Goal: Transaction & Acquisition: Purchase product/service

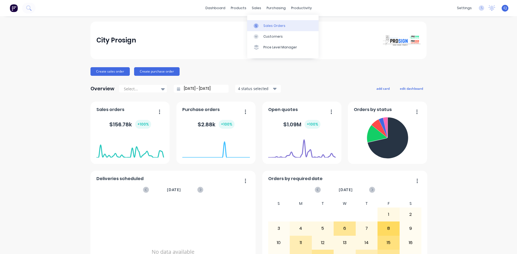
click at [270, 24] on div "Sales Orders" at bounding box center [274, 25] width 22 height 5
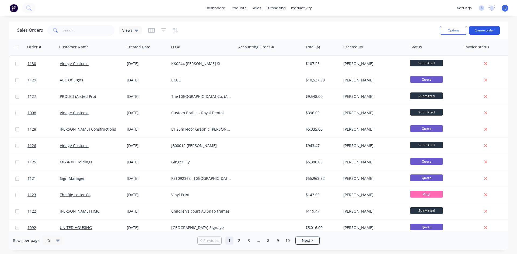
click at [484, 32] on button "Create order" at bounding box center [484, 30] width 31 height 9
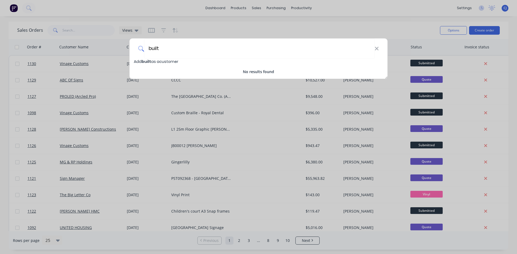
type input "built"
click at [178, 61] on span "Add built as a customer" at bounding box center [156, 61] width 44 height 5
select select "AU"
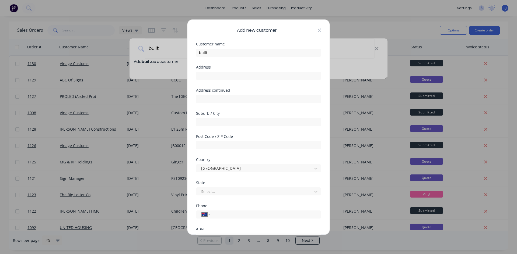
click at [318, 30] on icon at bounding box center [319, 30] width 3 height 4
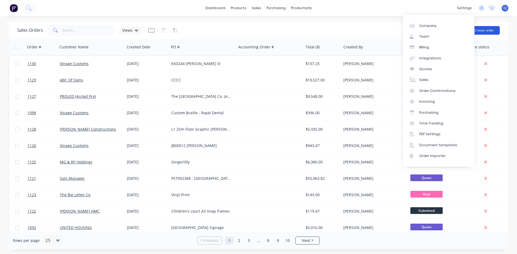
click at [484, 28] on button "Create order" at bounding box center [484, 30] width 31 height 9
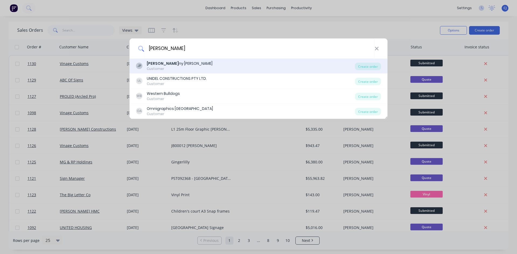
type input "[PERSON_NAME]"
click at [173, 66] on div "[PERSON_NAME] ny [PERSON_NAME]" at bounding box center [180, 64] width 66 height 6
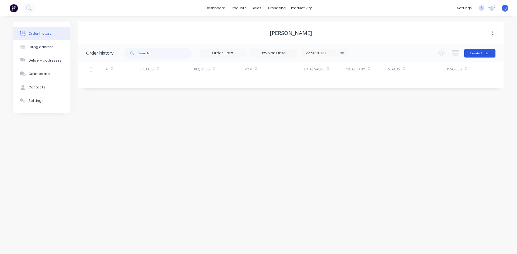
click at [481, 53] on button "Create Order" at bounding box center [479, 53] width 31 height 9
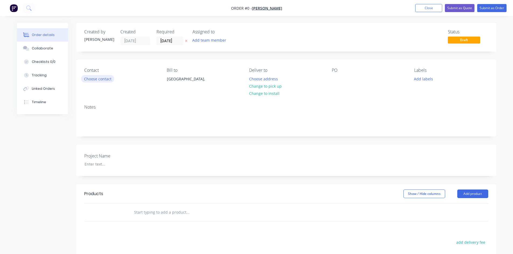
click at [109, 79] on button "Choose contact" at bounding box center [97, 78] width 33 height 7
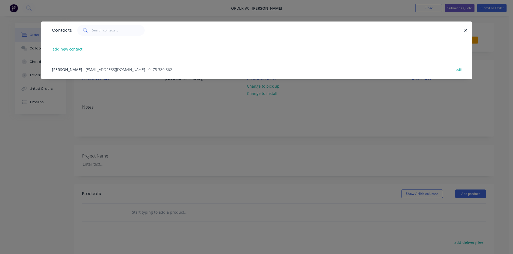
click at [103, 68] on span "- [EMAIL_ADDRESS][DOMAIN_NAME] - 0475 380 862" at bounding box center [127, 69] width 89 height 5
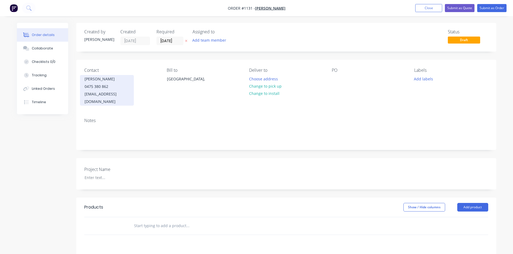
click at [100, 95] on div "[EMAIL_ADDRESS][DOMAIN_NAME]" at bounding box center [106, 97] width 45 height 15
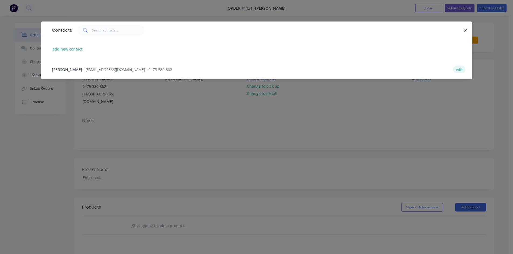
click at [458, 70] on button "edit" at bounding box center [459, 69] width 13 height 7
select select "AU"
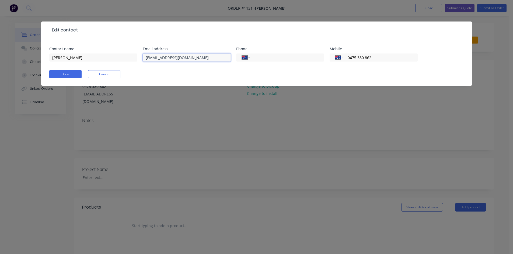
click at [201, 57] on input "[EMAIL_ADDRESS][DOMAIN_NAME]" at bounding box center [187, 58] width 88 height 8
click button "Done" at bounding box center [65, 74] width 32 height 8
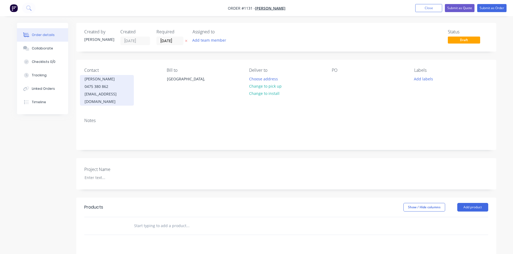
click at [103, 86] on div "0475 380 862" at bounding box center [106, 87] width 45 height 8
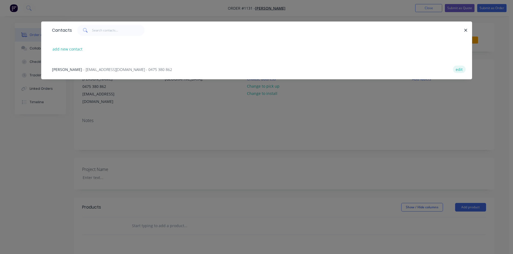
click at [460, 70] on button "edit" at bounding box center [459, 69] width 13 height 7
select select "AU"
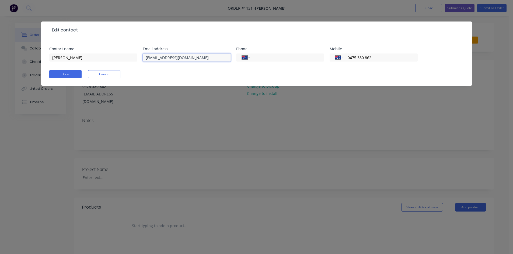
drag, startPoint x: 207, startPoint y: 58, endPoint x: 103, endPoint y: 44, distance: 104.5
click at [104, 44] on div "Contact name [PERSON_NAME] Email address [EMAIL_ADDRESS][DOMAIN_NAME] Phone Int…" at bounding box center [256, 62] width 431 height 47
paste input "[PERSON_NAME] <[EMAIL_ADDRESS][DOMAIN_NAME]>"
drag, startPoint x: 173, startPoint y: 57, endPoint x: 108, endPoint y: 54, distance: 65.2
click at [109, 54] on div "Contact name [PERSON_NAME] Email address [PERSON_NAME] <[EMAIL_ADDRESS][DOMAIN_…" at bounding box center [256, 57] width 414 height 21
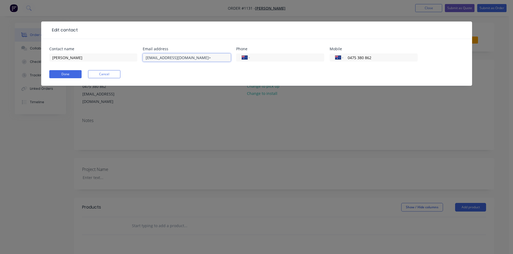
click at [198, 55] on input "[EMAIL_ADDRESS][DOMAIN_NAME]>" at bounding box center [187, 58] width 88 height 8
type input "[EMAIL_ADDRESS][DOMAIN_NAME]"
click at [64, 77] on button "Done" at bounding box center [65, 74] width 32 height 8
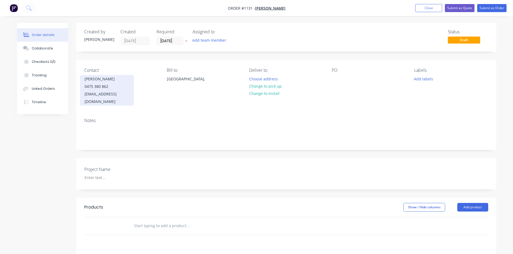
click at [108, 89] on div "0475 380 862" at bounding box center [106, 87] width 45 height 8
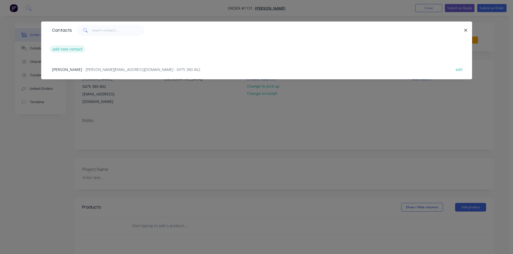
click at [67, 49] on button "add new contact" at bounding box center [68, 48] width 36 height 7
select select "AU"
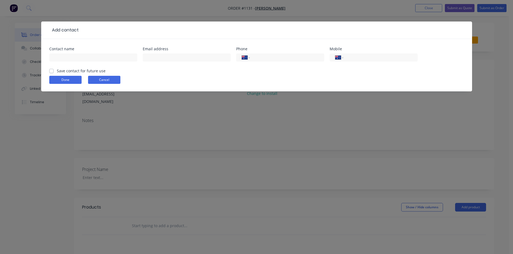
click at [113, 76] on button "Cancel" at bounding box center [104, 80] width 32 height 8
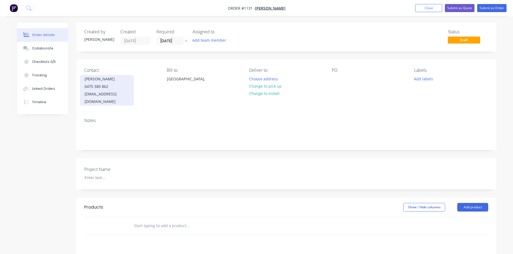
click at [95, 83] on div "0475 380 862" at bounding box center [106, 87] width 45 height 8
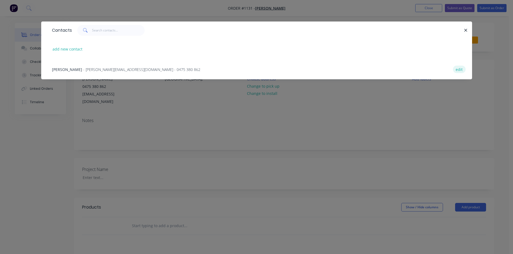
click at [459, 68] on button "edit" at bounding box center [459, 69] width 13 height 7
select select "AU"
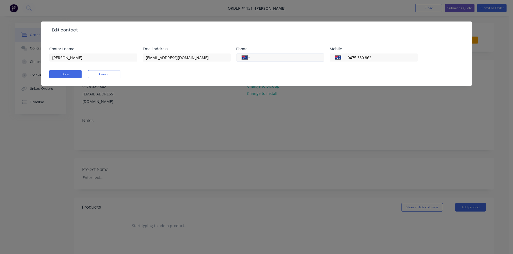
click at [283, 59] on input "tel" at bounding box center [285, 58] width 65 height 6
paste input "[PHONE_NUMBER]"
type input "[PHONE_NUMBER]"
click at [69, 73] on button "Done" at bounding box center [65, 74] width 32 height 8
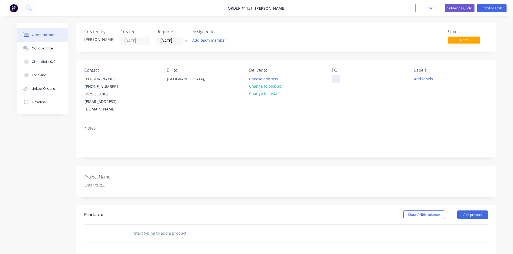
click at [336, 76] on div at bounding box center [336, 79] width 9 height 8
paste div
click at [276, 86] on button "Change to pick up" at bounding box center [265, 86] width 38 height 7
click at [105, 181] on div at bounding box center [113, 185] width 67 height 8
drag, startPoint x: 383, startPoint y: 77, endPoint x: 321, endPoint y: 73, distance: 62.0
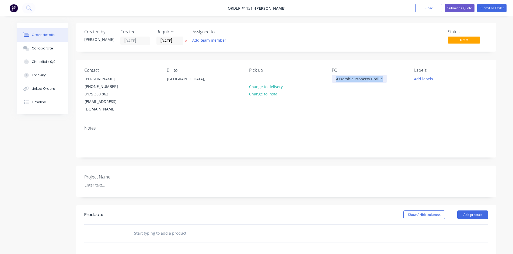
click at [325, 72] on div "Contact [PERSON_NAME] [PHONE_NUMBER] [EMAIL_ADDRESS][DOMAIN_NAME] Bill to [GEOG…" at bounding box center [286, 91] width 420 height 62
copy div "Assemble Property Braille"
click at [109, 181] on div at bounding box center [113, 185] width 67 height 8
paste div
click at [144, 228] on input "text" at bounding box center [188, 233] width 108 height 11
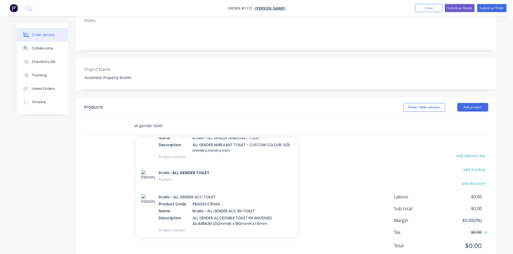
scroll to position [350, 0]
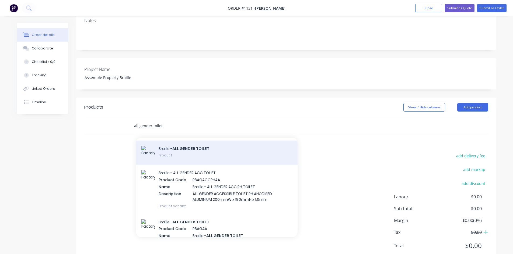
type input "all gender toilet"
click at [191, 146] on div "Braille - ALL GENDER TOILET Product" at bounding box center [216, 153] width 161 height 24
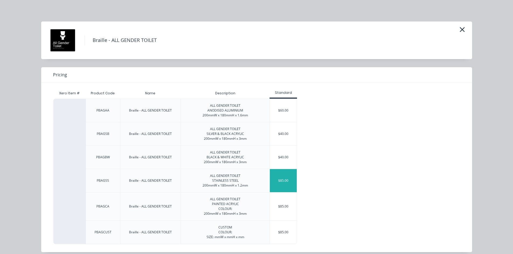
scroll to position [6, 0]
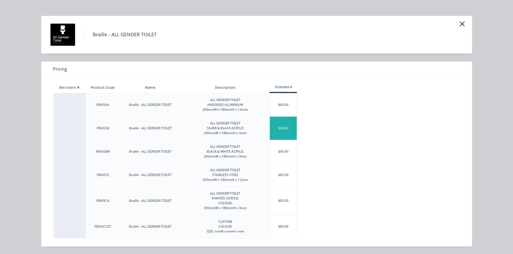
click at [280, 129] on div "$40.00" at bounding box center [283, 128] width 27 height 23
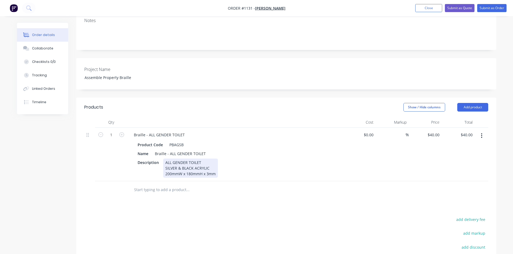
click at [191, 167] on div "ALL GENDER TOILET SILVER & BLACK ACRYLIC 200mmW x 180mmH x 3mm" at bounding box center [190, 168] width 55 height 19
click at [196, 160] on div "ALL GENDER TOILET SILVER & BLACK ACRYLIC 200mmW x 180mmH x 3mm" at bounding box center [190, 168] width 55 height 19
click at [189, 161] on div "ALL GENDER TOILET SILVER & BLACK ACRYLIC 200mmW x 180mmH x 3mm" at bounding box center [190, 168] width 55 height 19
type input "5"
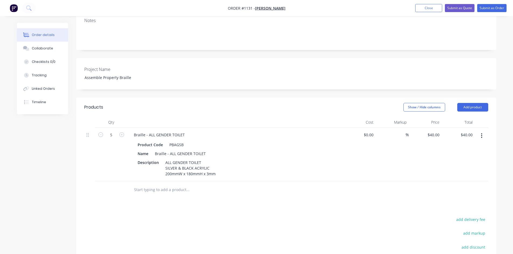
type input "$200.00"
click at [290, 205] on div "Products Show / Hide columns Add product Qty Cost Markup Price Total 5 Braille …" at bounding box center [286, 213] width 420 height 230
click at [176, 185] on input "text" at bounding box center [188, 190] width 108 height 11
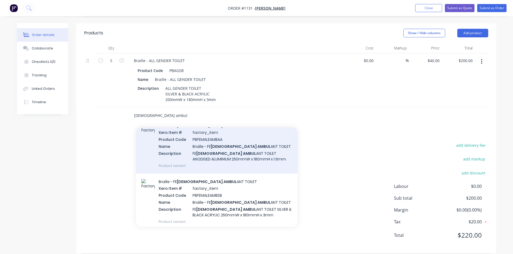
scroll to position [0, 0]
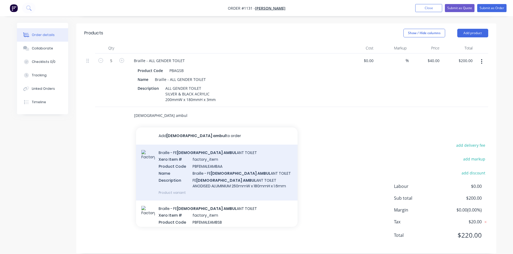
type input "[DEMOGRAPHIC_DATA] ambul"
click at [189, 160] on div "Braille - FE [DEMOGRAPHIC_DATA] AMBUL ANT TOILET Xero Item # factory_item Produ…" at bounding box center [216, 173] width 161 height 56
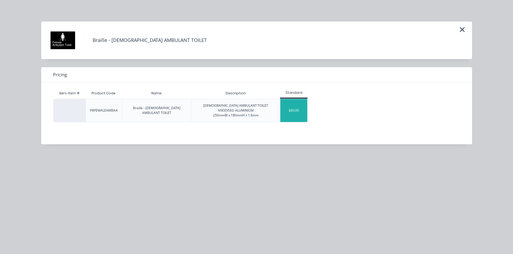
click at [291, 113] on div "$60.00" at bounding box center [293, 110] width 27 height 23
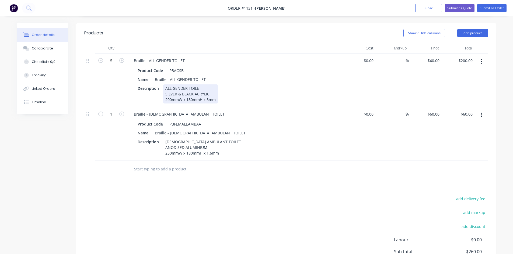
click at [182, 89] on div "ALL GENDER TOILET SILVER & BLACK ACRYLIC 200mmW x 180mmH x 3mm" at bounding box center [190, 93] width 55 height 19
drag, startPoint x: 165, startPoint y: 87, endPoint x: 209, endPoint y: 89, distance: 43.6
click at [209, 89] on div "ALL GENDER TOILET SILVER & BLACK ACRYLIC 200mmW x 180mmH x 3mm" at bounding box center [190, 93] width 55 height 19
copy div "SILVER & BLACK ACRYLIC"
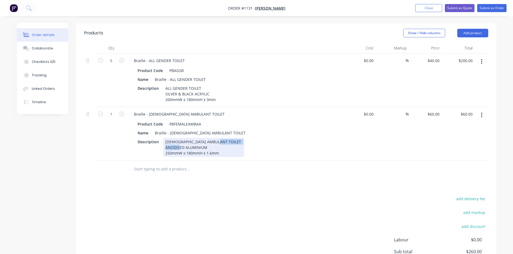
drag, startPoint x: 165, startPoint y: 139, endPoint x: 211, endPoint y: 141, distance: 46.3
click at [211, 141] on div "[DEMOGRAPHIC_DATA] AMBULANT TOILET ANODISED ALUMINIUM 250mmW x 180mmH x 1.6mm" at bounding box center [203, 147] width 81 height 19
paste div
click at [153, 164] on input "text" at bounding box center [188, 169] width 108 height 11
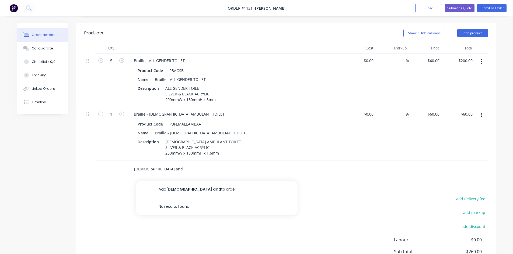
click at [148, 164] on input "[DEMOGRAPHIC_DATA] and" at bounding box center [188, 169] width 108 height 11
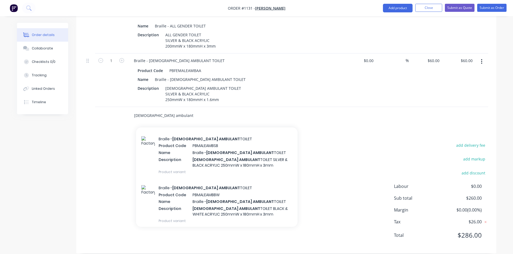
scroll to position [435, 0]
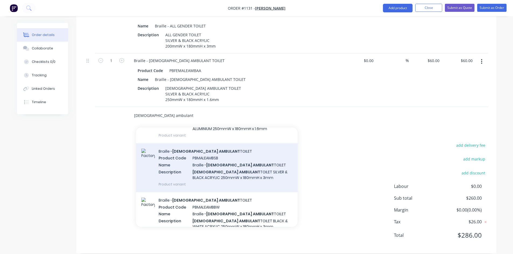
type input "[DEMOGRAPHIC_DATA] ambulant"
click at [247, 168] on div "Braille - [DEMOGRAPHIC_DATA] AMBULANT TOILET Product Code PBMALEAMBSB Name Brai…" at bounding box center [216, 167] width 161 height 49
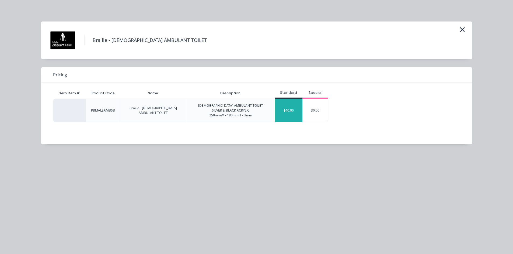
click at [293, 106] on div "$40.00" at bounding box center [288, 110] width 27 height 23
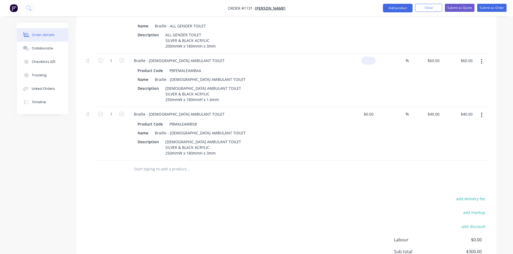
click at [367, 57] on div "$0.00" at bounding box center [368, 61] width 15 height 8
type input "$0.00"
type input "0"
type input "$0.00"
click at [433, 57] on div "0 $60.00" at bounding box center [433, 61] width 17 height 8
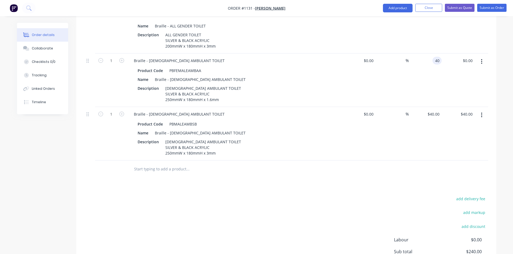
type input "$40.00"
click at [413, 124] on div "$40.00 $40.00" at bounding box center [424, 134] width 33 height 54
click at [196, 110] on div "Braille - [DEMOGRAPHIC_DATA] AMBULANT TOILET" at bounding box center [234, 114] width 211 height 8
click at [195, 110] on div "Braille - [DEMOGRAPHIC_DATA] AMBULANT TOILET" at bounding box center [178, 114] width 99 height 8
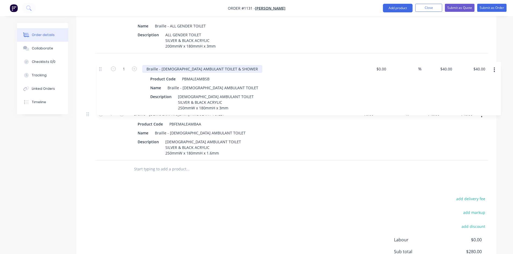
drag, startPoint x: 87, startPoint y: 108, endPoint x: 100, endPoint y: 69, distance: 41.1
click at [100, 69] on div "5 Braille - ALL GENDER TOILET Product Code PBAGSB Name Braille - ALL GENDER TOI…" at bounding box center [286, 80] width 404 height 161
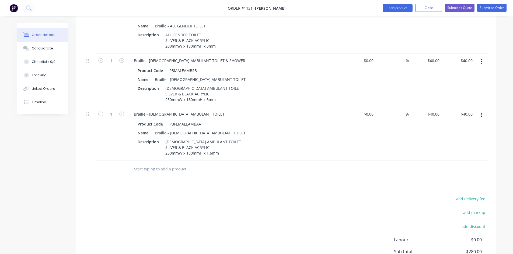
click at [178, 164] on input "text" at bounding box center [188, 169] width 108 height 11
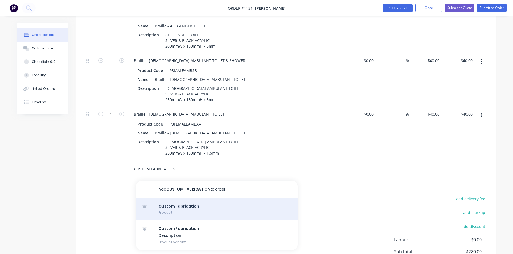
type input "CUSTOM FABRICATION"
click at [177, 209] on div "Custom Fabrication Product" at bounding box center [216, 209] width 161 height 23
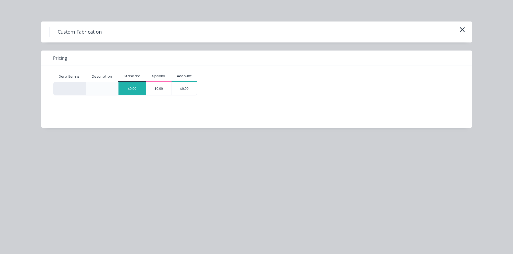
click at [135, 90] on div "$0.00" at bounding box center [131, 88] width 27 height 13
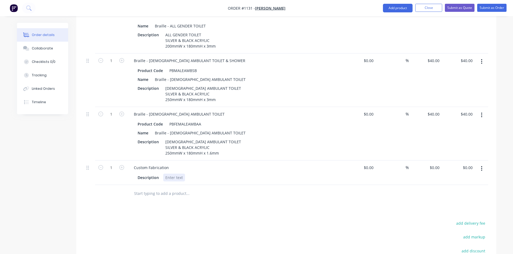
click at [174, 174] on div at bounding box center [174, 178] width 22 height 8
drag, startPoint x: 168, startPoint y: 160, endPoint x: 132, endPoint y: 161, distance: 36.1
click at [132, 164] on div "Custom Fabrication" at bounding box center [151, 168] width 44 height 8
click at [175, 174] on div at bounding box center [174, 178] width 22 height 8
drag, startPoint x: 170, startPoint y: 160, endPoint x: 124, endPoint y: 159, distance: 45.2
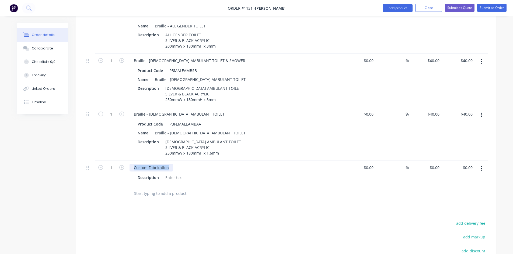
click at [124, 161] on div "1 Custom Fabrication Description $0.00 $0.00 % $0.00 $0.00 $0.00 $0.00" at bounding box center [286, 173] width 404 height 24
click at [171, 174] on div at bounding box center [174, 178] width 22 height 8
click at [169, 174] on div at bounding box center [174, 178] width 22 height 8
paste div
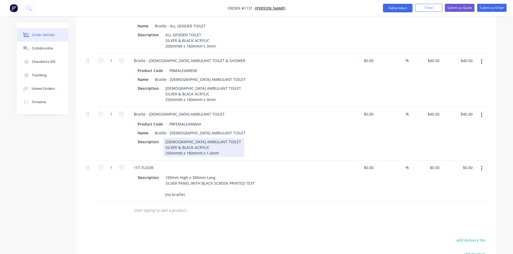
click at [204, 138] on div "[DEMOGRAPHIC_DATA] AMBULANT TOILET SILVER & BLACK ACRYLIC 250mmW x 180mmH x 1.6…" at bounding box center [203, 147] width 81 height 19
click at [484, 164] on button "button" at bounding box center [481, 169] width 13 height 10
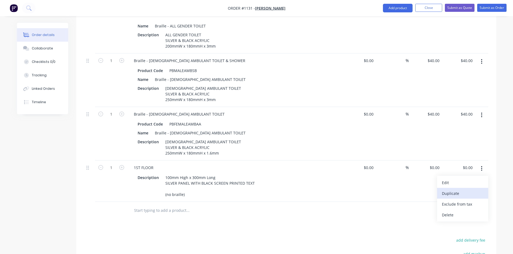
click at [458, 190] on div "Duplicate" at bounding box center [462, 194] width 41 height 8
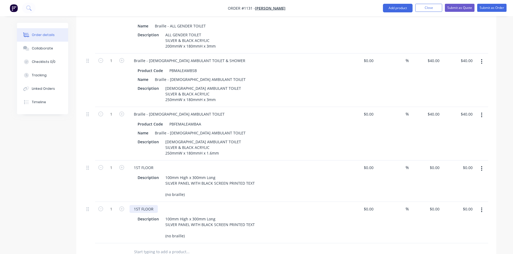
click at [137, 205] on div "1ST FLOOR" at bounding box center [143, 209] width 28 height 8
drag, startPoint x: 154, startPoint y: 201, endPoint x: 126, endPoint y: 200, distance: 28.0
click at [126, 202] on div "1 2ND FLOOR Description 100mm High x 300mm Long SILVER PANEL WITH BLACK SCREEN …" at bounding box center [286, 222] width 404 height 41
copy div "2ND FLOOR"
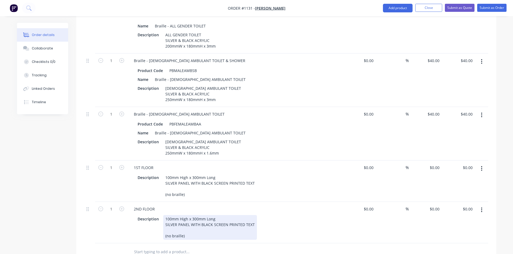
click at [165, 215] on div "100mm High x 300mm Long SILVER PANEL WITH BLACK SCREEN PRINTED TEXT (no braille)" at bounding box center [210, 227] width 94 height 25
paste div
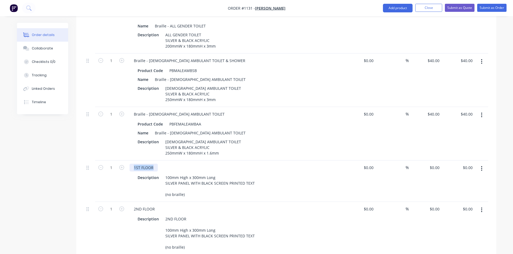
drag, startPoint x: 154, startPoint y: 158, endPoint x: 125, endPoint y: 159, distance: 28.5
click at [125, 161] on div "1 1ST FLOOR Description 100mm High x 300mm Long SILVER PANEL WITH BLACK SCREEN …" at bounding box center [286, 181] width 404 height 41
copy div "1ST FLOOR"
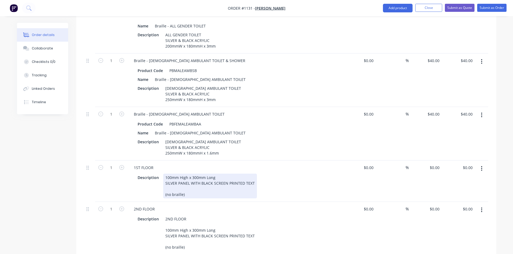
click at [165, 174] on div "100mm High x 300mm Long SILVER PANEL WITH BLACK SCREEN PRINTED TEXT (no braille)" at bounding box center [210, 186] width 94 height 25
click at [167, 174] on div "100mm High x 300mm Long SILVER PANEL WITH BLACK SCREEN PRINTED TEXT (no braille)" at bounding box center [210, 186] width 94 height 25
click at [165, 174] on div "100mm High x 300mm Long SILVER PANEL WITH BLACK SCREEN PRINTED TEXT (no braille)" at bounding box center [210, 186] width 94 height 25
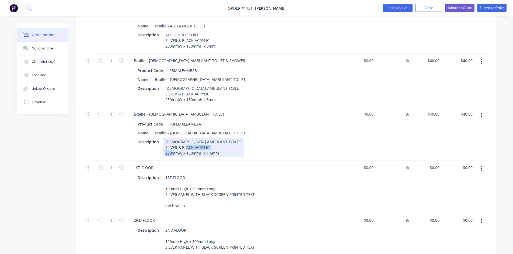
drag, startPoint x: 202, startPoint y: 147, endPoint x: 85, endPoint y: 142, distance: 117.2
click at [164, 147] on div "[DEMOGRAPHIC_DATA] AMBULANT TOILET SILVER & BLACK ACRYLIC 250mmW x 180mmH x 1.6…" at bounding box center [203, 147] width 81 height 19
copy div "250mmW x 180mmH"
click at [72, 202] on div "Created by [PERSON_NAME] Created [DATE] Required [DATE] Assigned to Add team me…" at bounding box center [256, 103] width 479 height 633
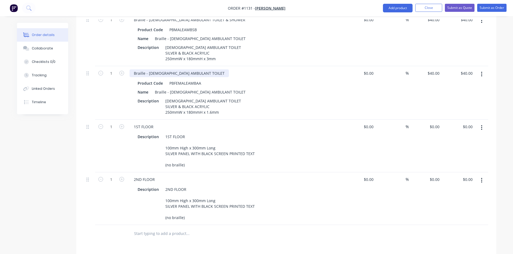
scroll to position [316, 0]
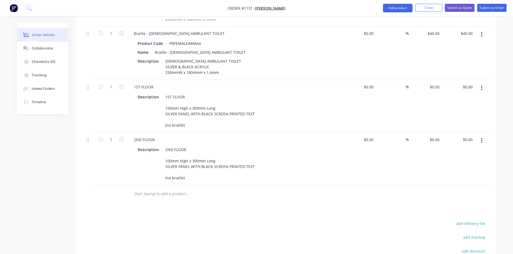
click at [149, 189] on input "text" at bounding box center [188, 194] width 108 height 11
click at [150, 189] on input "[DEMOGRAPHIC_DATA] change" at bounding box center [188, 194] width 108 height 11
click at [159, 189] on input "[DEMOGRAPHIC_DATA] change" at bounding box center [188, 194] width 108 height 11
drag, startPoint x: 159, startPoint y: 185, endPoint x: 126, endPoint y: 185, distance: 33.4
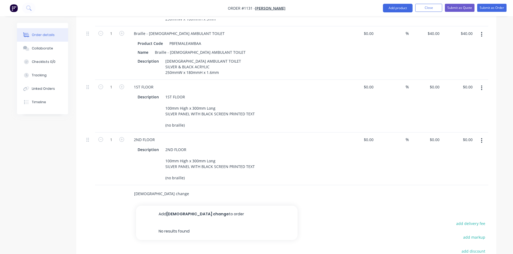
click at [126, 185] on div "[DEMOGRAPHIC_DATA] change Add [DEMOGRAPHIC_DATA] change to order No results fou…" at bounding box center [286, 193] width 404 height 17
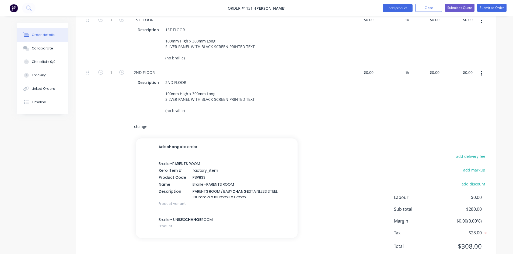
scroll to position [394, 0]
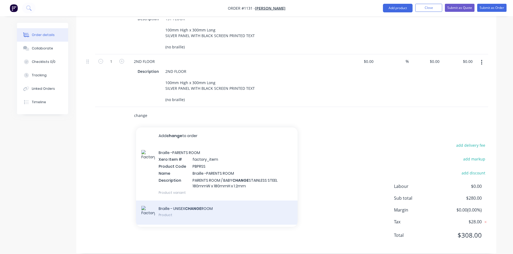
type input "change"
click at [204, 202] on div "Braille - UNISEX CHANGE ROOM Product" at bounding box center [216, 213] width 161 height 24
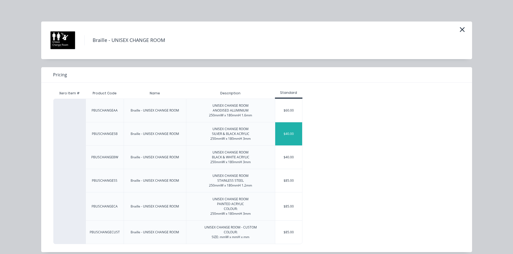
click at [288, 137] on div "$40.00" at bounding box center [288, 133] width 27 height 23
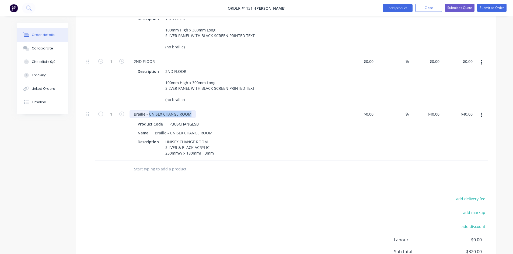
drag, startPoint x: 192, startPoint y: 108, endPoint x: 147, endPoint y: 104, distance: 45.1
click at [147, 110] on div "Braille - UNISEX CHANGE ROOM" at bounding box center [162, 114] width 66 height 8
drag, startPoint x: 208, startPoint y: 105, endPoint x: 149, endPoint y: 102, distance: 59.3
click at [149, 107] on div "Braille - [DEMOGRAPHIC_DATA] Change Room & [DEMOGRAPHIC_DATA] Toilet Product Co…" at bounding box center [234, 134] width 215 height 54
copy div "[DEMOGRAPHIC_DATA] Change Room & [DEMOGRAPHIC_DATA] Toilet"
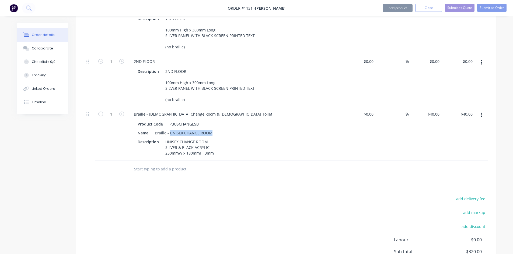
drag, startPoint x: 169, startPoint y: 125, endPoint x: 211, endPoint y: 126, distance: 42.2
click at [211, 129] on div "Braille - UNISEX CHANGE ROOM" at bounding box center [184, 133] width 62 height 8
paste div
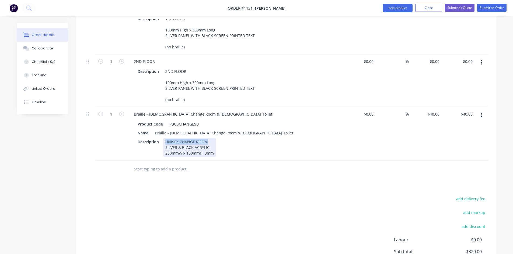
drag, startPoint x: 206, startPoint y: 135, endPoint x: 165, endPoint y: 135, distance: 41.7
click at [165, 138] on div "UNISEX CHANGE ROOM SILVER & BLACK ACRYLIC 250mmW x 180mmH 3mm" at bounding box center [189, 147] width 53 height 19
paste div
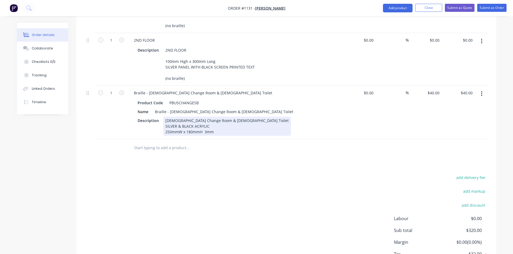
scroll to position [421, 0]
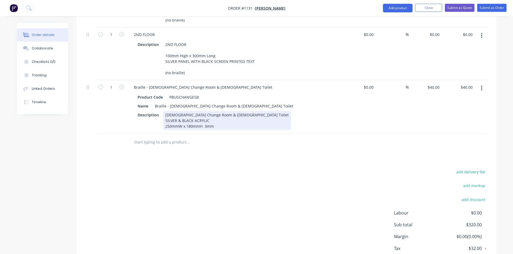
click at [168, 120] on div "[DEMOGRAPHIC_DATA] Change Room & [DEMOGRAPHIC_DATA] Toilet SILVER & BLACK ACRYL…" at bounding box center [227, 120] width 128 height 19
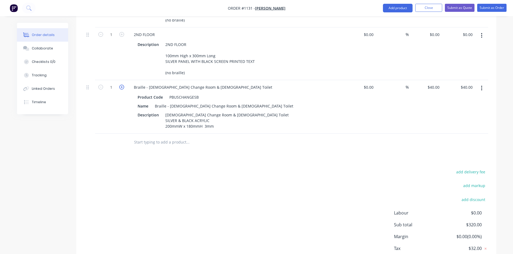
click at [120, 85] on icon "button" at bounding box center [121, 87] width 5 height 5
type input "2"
type input "$80.00"
click at [482, 84] on button "button" at bounding box center [481, 88] width 13 height 10
click at [447, 109] on div "Duplicate" at bounding box center [462, 113] width 41 height 8
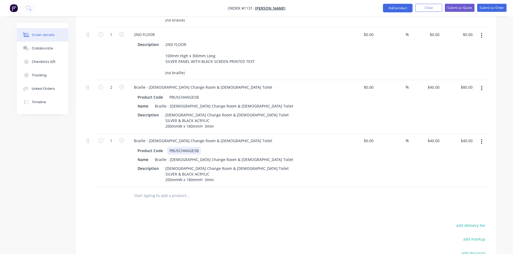
click at [178, 147] on div "PBUSCHANGESB" at bounding box center [184, 151] width 34 height 8
drag, startPoint x: 206, startPoint y: 132, endPoint x: 147, endPoint y: 131, distance: 59.2
click at [147, 137] on div "Braille - [DEMOGRAPHIC_DATA] Change Room & [DEMOGRAPHIC_DATA] Toilet" at bounding box center [202, 141] width 147 height 8
paste div
drag, startPoint x: 170, startPoint y: 152, endPoint x: 228, endPoint y: 153, distance: 58.4
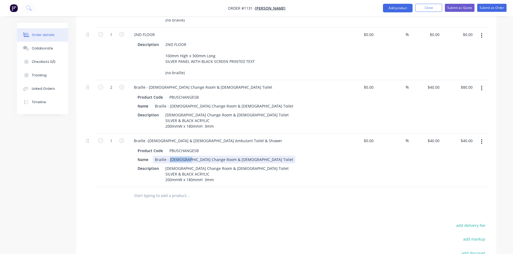
click at [228, 156] on div "Braille - [DEMOGRAPHIC_DATA] Change Room & [DEMOGRAPHIC_DATA] Toilet" at bounding box center [224, 160] width 143 height 8
drag, startPoint x: 228, startPoint y: 151, endPoint x: 169, endPoint y: 152, distance: 58.9
click at [169, 156] on div "Braille - [DEMOGRAPHIC_DATA] Change Room & [DEMOGRAPHIC_DATA] Toilet" at bounding box center [224, 160] width 143 height 8
paste div
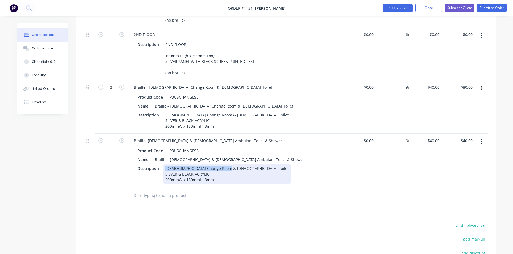
drag, startPoint x: 164, startPoint y: 160, endPoint x: 225, endPoint y: 159, distance: 61.4
click at [225, 165] on div "Description [DEMOGRAPHIC_DATA] Change Room & [DEMOGRAPHIC_DATA] Toilet SILVER &…" at bounding box center [233, 174] width 197 height 19
paste div
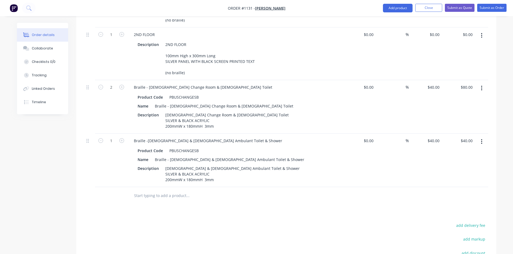
click at [193, 194] on div at bounding box center [224, 195] width 194 height 17
click at [432, 135] on div "40 40" at bounding box center [424, 161] width 33 height 54
type input "$40.00"
click at [366, 137] on input "$0.00" at bounding box center [369, 141] width 12 height 8
type input "$0.00"
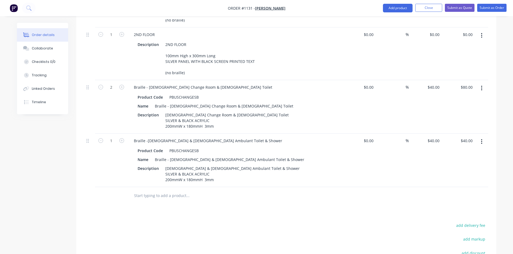
type input "40"
type input "$0.00"
type input "0"
type input "$0.00"
type input "0"
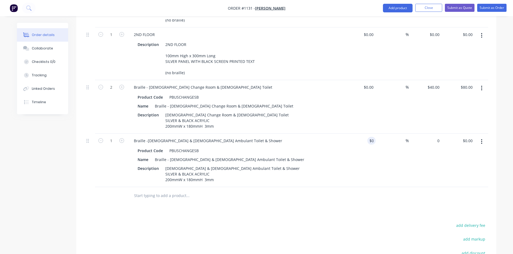
type input "$0.00"
type input "0"
type input "$0.00"
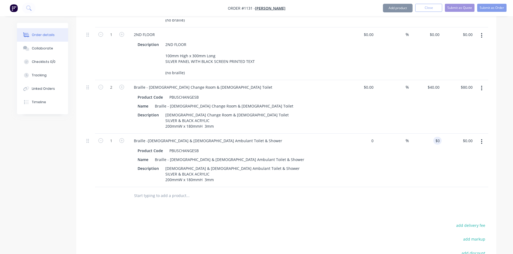
type input "$0.00"
type input "0"
click at [369, 137] on input "$0.00" at bounding box center [372, 141] width 6 height 8
type input "0"
type input "$0.00"
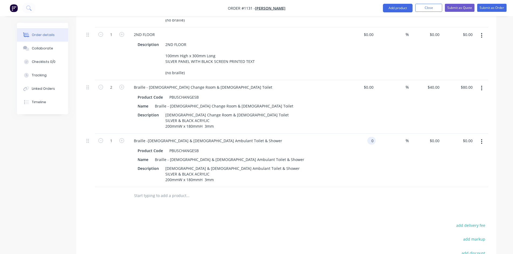
type input "$0.00"
type input "0"
type input "$0.00"
type input "0"
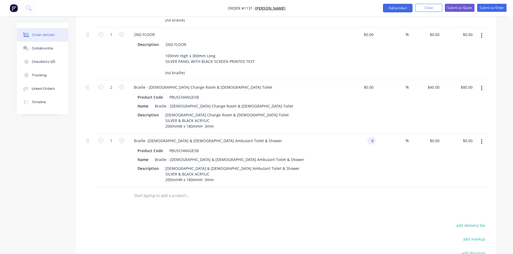
type input "$0.00"
type input "0"
type input "$0.00"
click at [370, 137] on input "0" at bounding box center [369, 141] width 12 height 8
type input "$0.00"
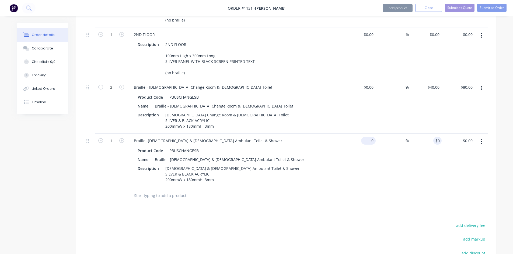
type input "0"
type input "$0.00"
type input "0"
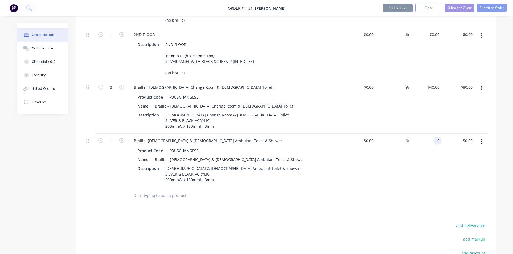
type input "0"
type input "$0.00"
type input "0"
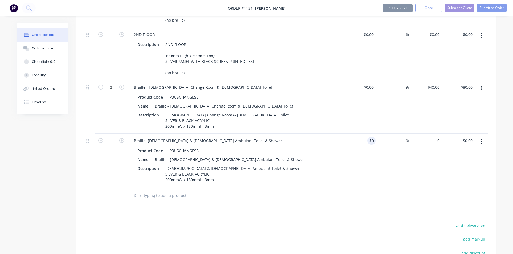
type input "$0.00"
type input "0"
type input "$0.00"
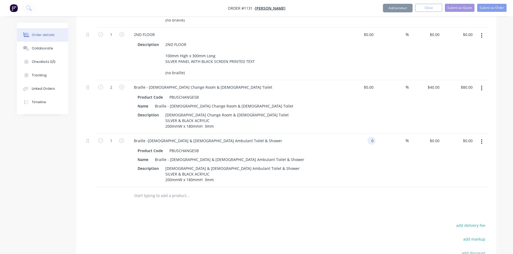
type input "$0.00"
type input "0"
type input "$0.00"
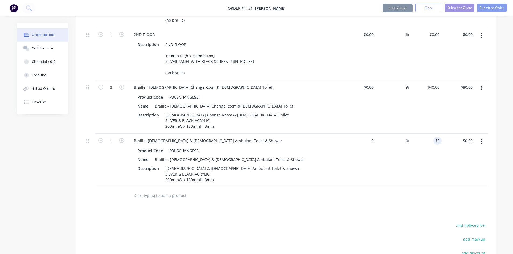
type input "0"
type input "$0.00"
click at [436, 137] on input "$0.00" at bounding box center [435, 141] width 12 height 8
type input "$0.00"
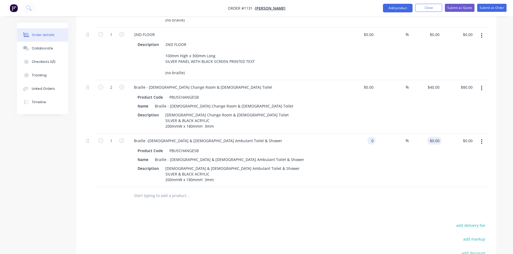
type input "0"
type input "$0.00"
type input "0"
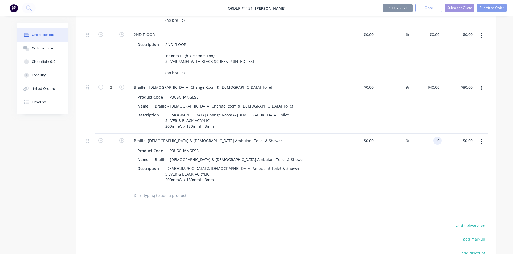
type input "$0.00"
type input "0"
type input "$0.00"
type input "0"
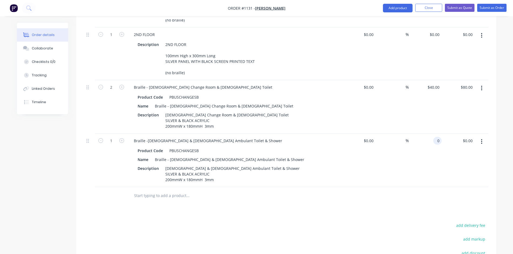
type input "$0.00"
type input "0"
type input "$0.00"
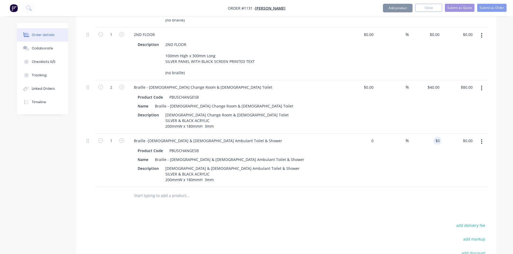
type input "$0.00"
type input "0"
type input "$0.00"
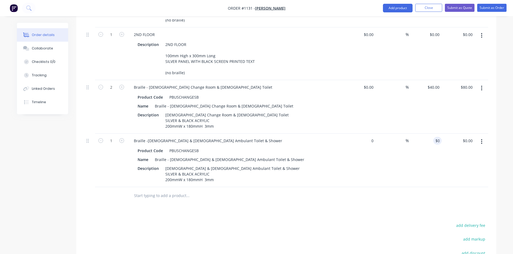
type input "0"
type input "$0.00"
type input "0"
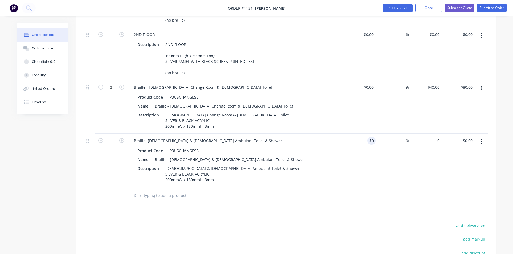
type input "0"
type input "$0.00"
type input "0"
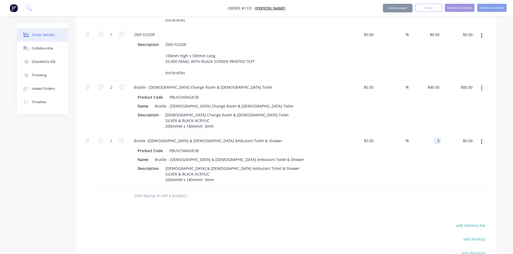
type input "$0.00"
type input "0"
type input "$0.00"
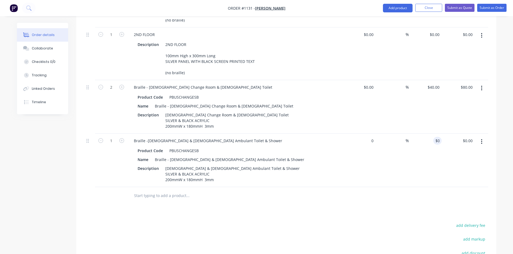
type input "$0.00"
type input "0"
type input "$0.00"
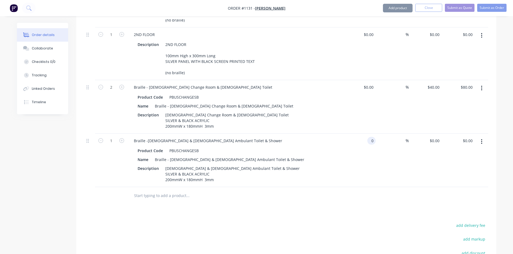
type input "0"
type input "$0.00"
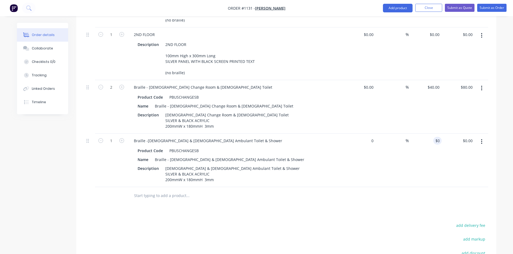
type input "0"
type input "$0.00"
type input "0"
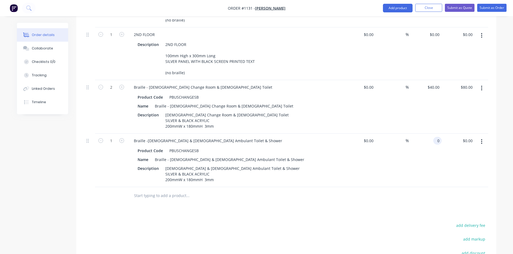
type input "0"
type input "$0.00"
type input "0"
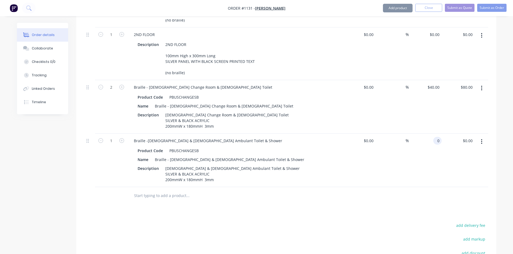
type input "$0.00"
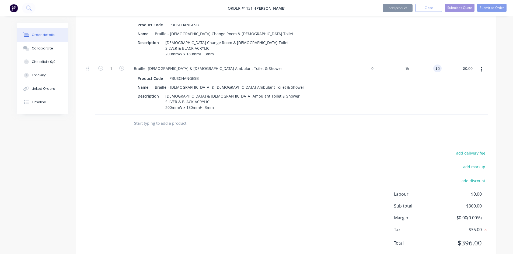
type input "$0.00"
type input "0"
type input "$0.00"
type input "0"
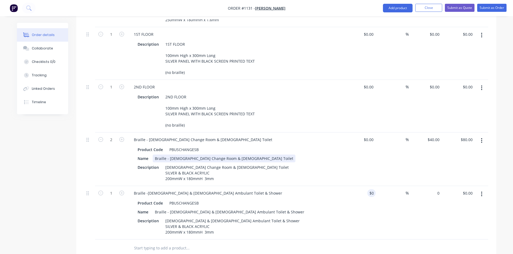
type input "0"
type input "$0.00"
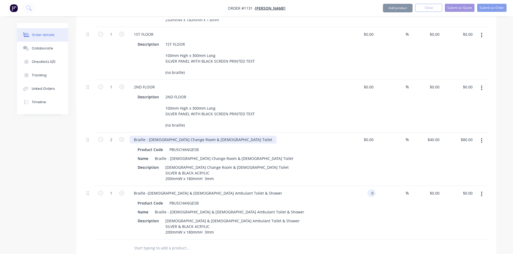
click at [195, 144] on div "Braille - [DEMOGRAPHIC_DATA] Change Room & [DEMOGRAPHIC_DATA] Toilet" at bounding box center [202, 140] width 147 height 8
type input "$0.00"
type input "0"
type input "$0.00"
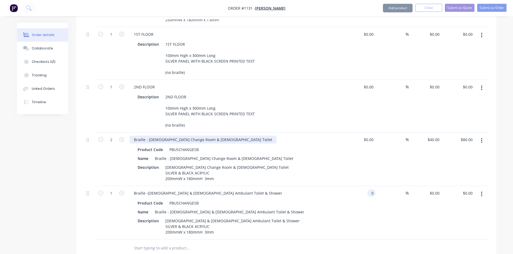
scroll to position [340, 0]
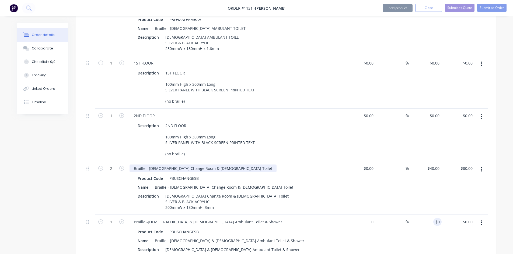
type input "$0.00"
type input "0"
type input "$0.00"
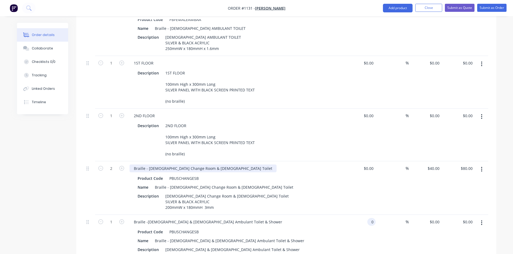
type input "0"
type input "$0.00"
type input "0"
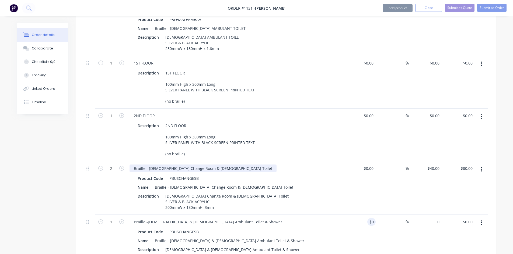
type input "$0.00"
type input "0"
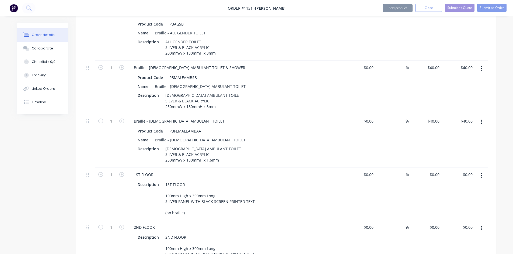
type input "0"
type input "$0.00"
type input "0"
type input "$0.00"
type input "0"
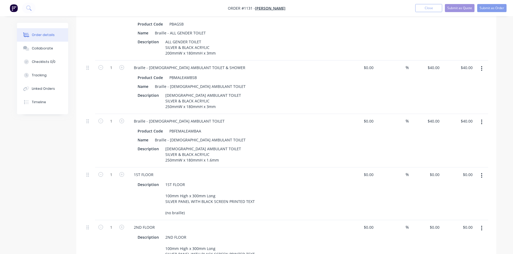
type input "$0.00"
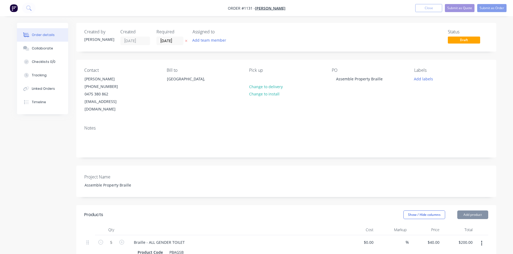
type input "$0.00"
type input "0"
type input "$0.00"
type input "0"
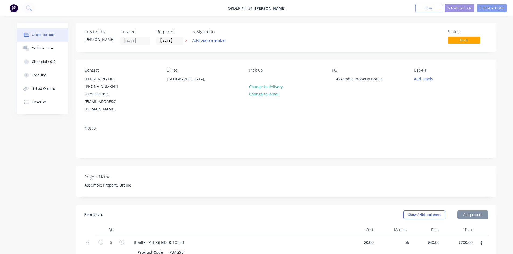
type input "$0.00"
type input "0"
type input "$0.00"
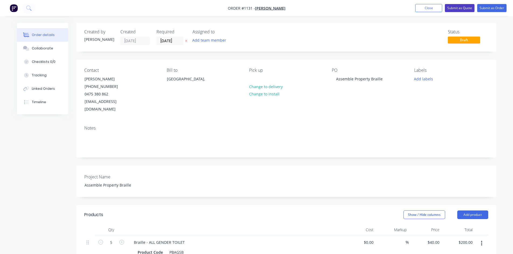
type input "$0.00"
type input "0"
click at [462, 6] on button "Submit as Quote" at bounding box center [460, 8] width 30 height 8
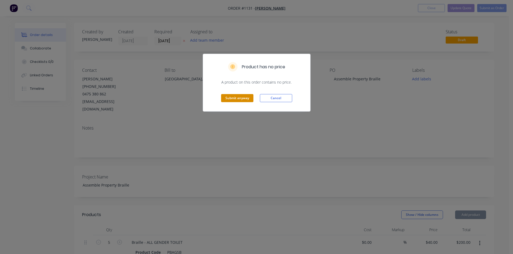
click at [246, 100] on button "Submit anyway" at bounding box center [237, 98] width 32 height 8
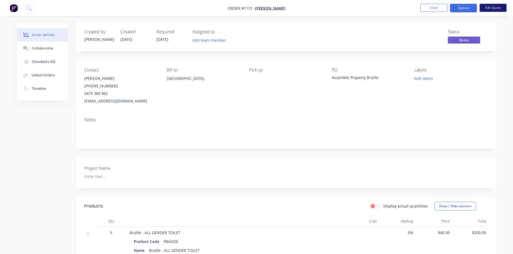
click at [484, 8] on button "Edit Quote" at bounding box center [492, 8] width 27 height 8
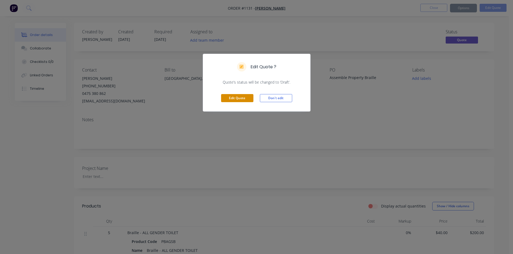
click at [249, 99] on button "Edit Quote" at bounding box center [237, 98] width 32 height 8
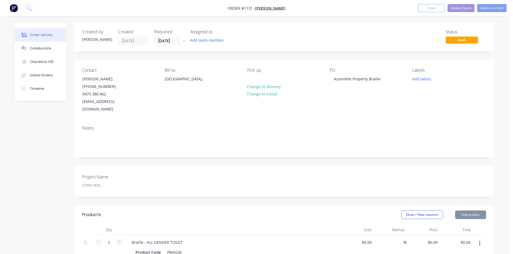
type input "$40.00"
type input "$200.00"
type input "$40.00"
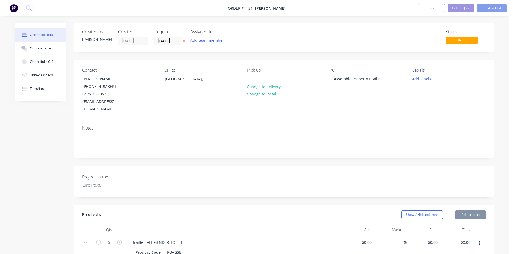
type input "$40.00"
type input "$80.00"
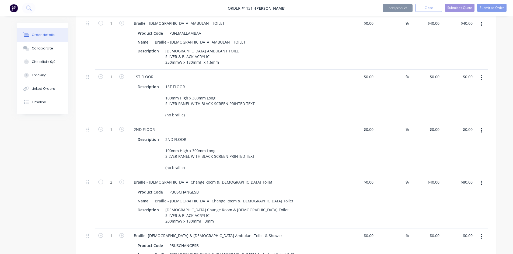
scroll to position [404, 0]
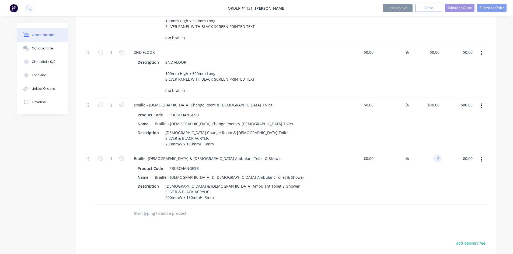
click at [435, 155] on div "0 0" at bounding box center [437, 159] width 8 height 8
type input "50"
type input "40"
click at [435, 101] on input "40" at bounding box center [434, 105] width 15 height 8
click at [439, 210] on div at bounding box center [286, 213] width 404 height 17
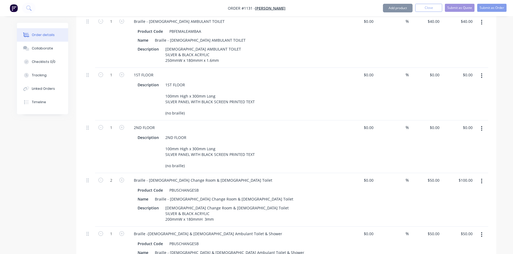
scroll to position [431, 0]
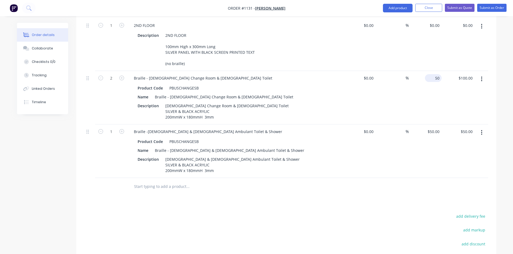
click at [433, 74] on div "50 $50.00" at bounding box center [433, 78] width 17 height 8
click at [435, 128] on input "50" at bounding box center [434, 132] width 15 height 8
click at [384, 178] on div at bounding box center [286, 186] width 404 height 17
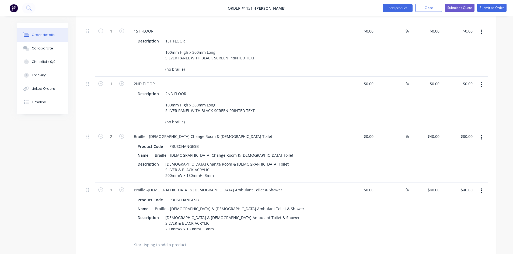
scroll to position [350, 0]
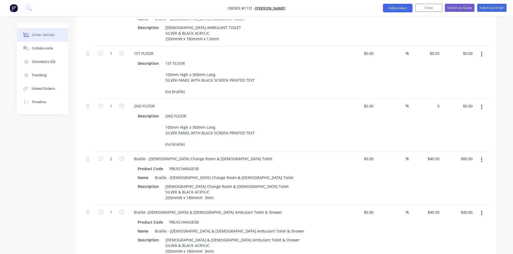
click at [431, 99] on div "0 $0.00" at bounding box center [424, 125] width 33 height 53
click at [500, 68] on div "Order details Collaborate Checklists 0/0 Tracking Linked Orders Timeline Order …" at bounding box center [257, 43] width 490 height 741
click at [467, 9] on button "Submit as Quote" at bounding box center [460, 8] width 30 height 8
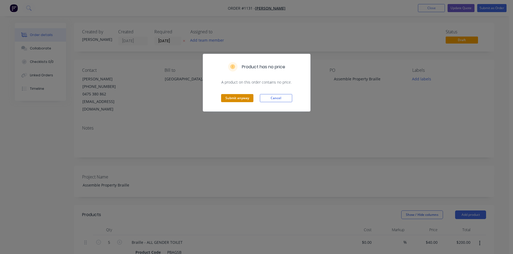
click at [230, 100] on button "Submit anyway" at bounding box center [237, 98] width 32 height 8
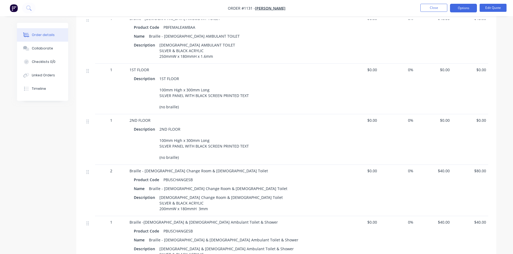
scroll to position [296, 0]
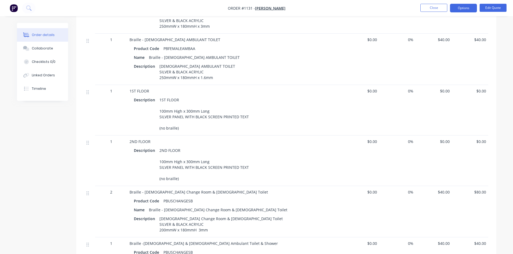
click at [444, 91] on span "$0.00" at bounding box center [433, 91] width 32 height 6
click at [488, 7] on button "Edit Quote" at bounding box center [492, 8] width 27 height 8
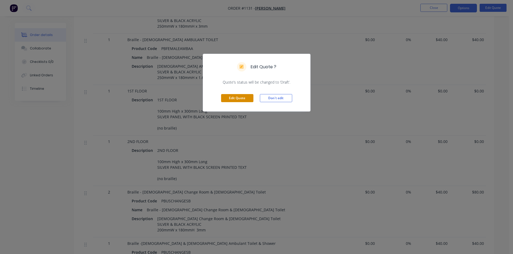
click at [242, 98] on button "Edit Quote" at bounding box center [237, 98] width 32 height 8
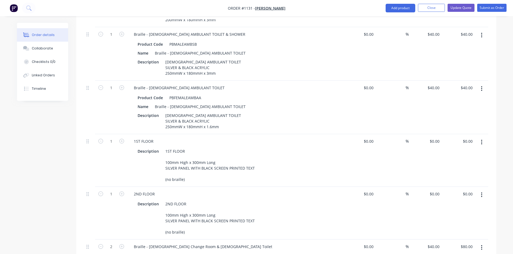
scroll to position [269, 0]
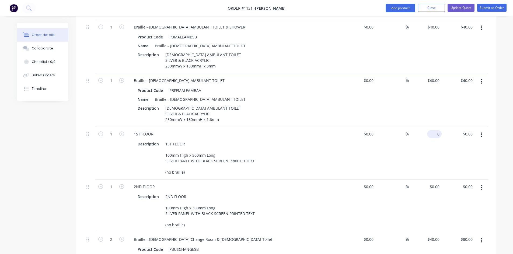
click at [433, 130] on div "0 $0.00" at bounding box center [434, 134] width 15 height 8
click at [436, 183] on input "0" at bounding box center [435, 187] width 12 height 8
click at [500, 147] on div "Order details Collaborate Checklists 0/0 Linked Orders Timeline Order details C…" at bounding box center [257, 124] width 490 height 741
click at [466, 8] on button "Update Quote" at bounding box center [460, 8] width 27 height 8
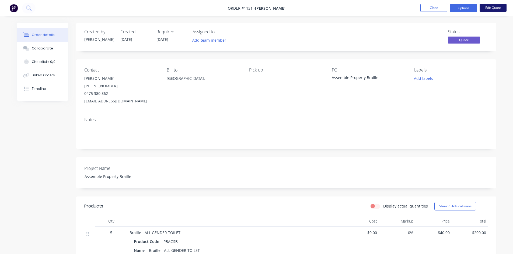
click at [495, 10] on button "Edit Quote" at bounding box center [492, 8] width 27 height 8
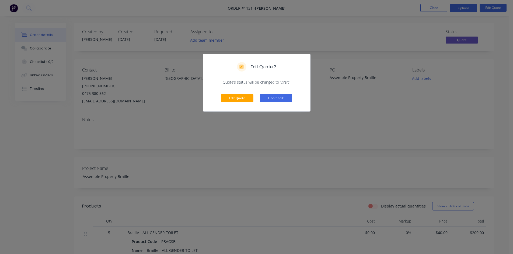
click at [277, 97] on button "Don't edit" at bounding box center [276, 98] width 32 height 8
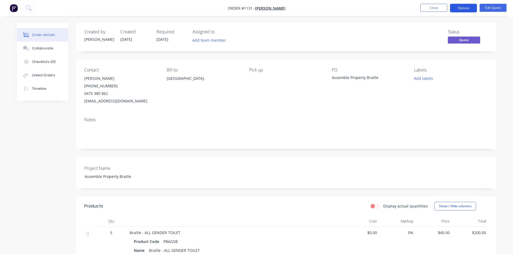
click at [461, 6] on button "Options" at bounding box center [463, 8] width 27 height 9
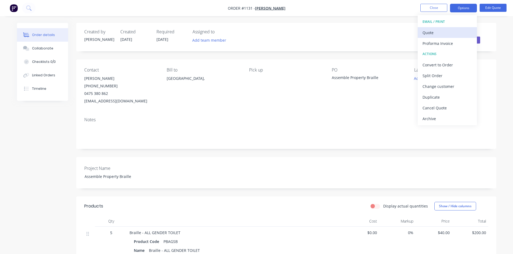
click at [435, 36] on div "Quote" at bounding box center [447, 33] width 50 height 8
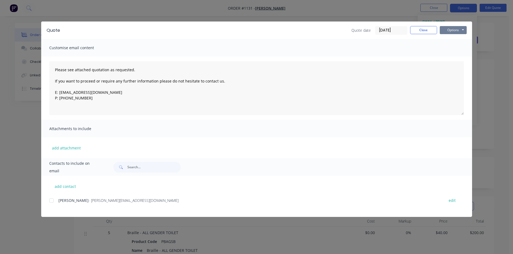
click at [447, 30] on button "Options" at bounding box center [452, 30] width 27 height 8
click at [449, 48] on button "Print" at bounding box center [456, 48] width 34 height 9
click at [425, 30] on button "Close" at bounding box center [423, 30] width 27 height 8
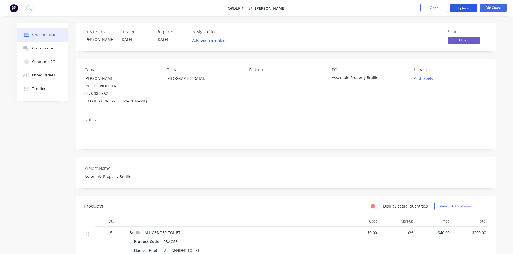
click at [456, 8] on button "Options" at bounding box center [463, 8] width 27 height 9
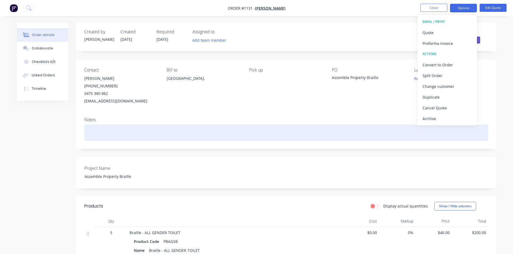
click at [254, 127] on div at bounding box center [286, 133] width 404 height 16
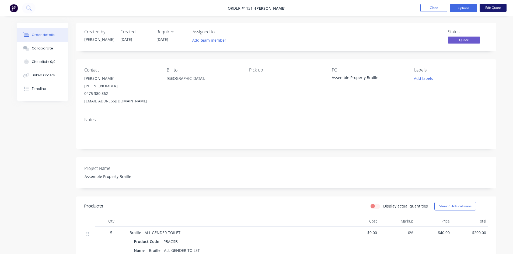
click at [492, 9] on button "Edit Quote" at bounding box center [492, 8] width 27 height 8
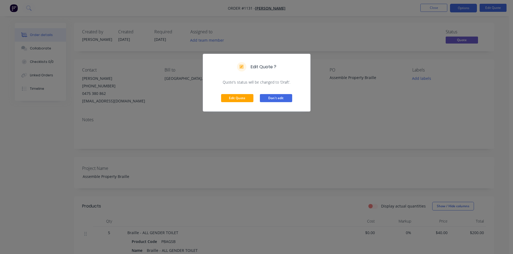
click at [275, 98] on button "Don't edit" at bounding box center [276, 98] width 32 height 8
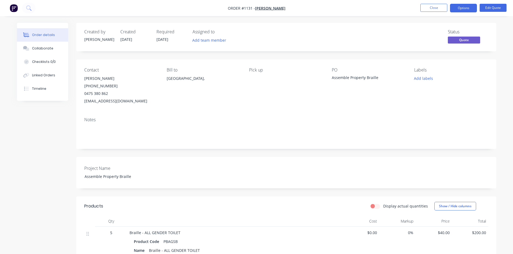
click at [460, 39] on span "Quote" at bounding box center [463, 40] width 32 height 7
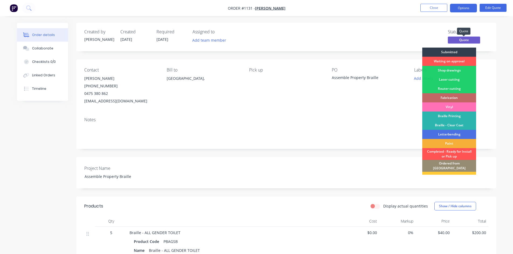
click at [460, 39] on span "Quote" at bounding box center [463, 40] width 32 height 7
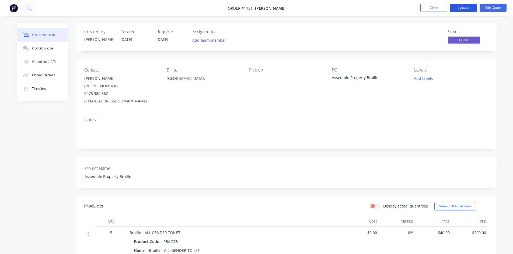
click at [462, 6] on button "Options" at bounding box center [463, 8] width 27 height 9
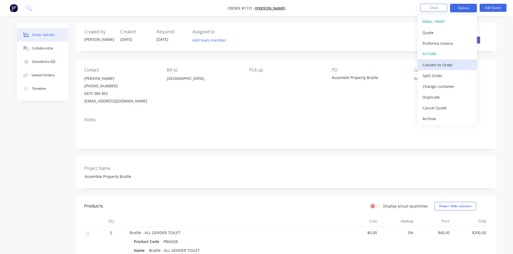
click at [447, 64] on div "Convert to Order" at bounding box center [447, 65] width 50 height 8
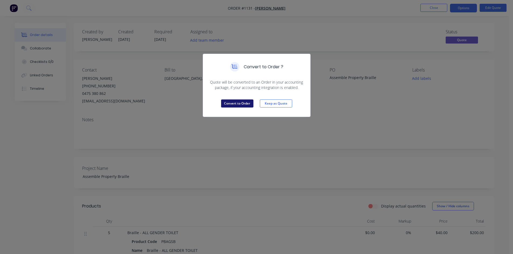
click at [230, 104] on button "Convert to Order" at bounding box center [237, 104] width 32 height 8
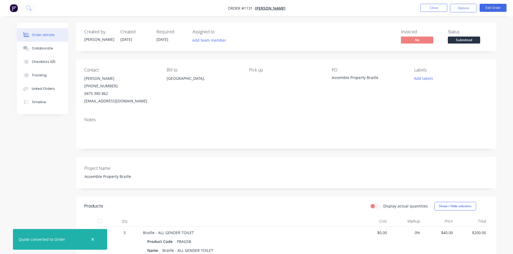
click at [486, 2] on nav "Order #1131 - [PERSON_NAME] Close Options Edit Order" at bounding box center [256, 8] width 513 height 16
click at [488, 8] on button "Edit Order" at bounding box center [492, 8] width 27 height 8
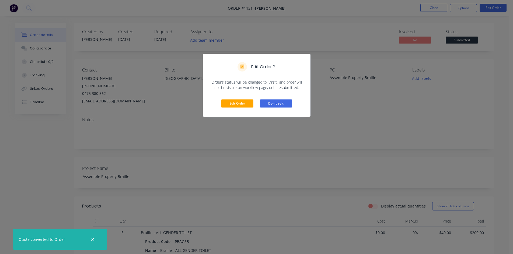
click at [267, 105] on button "Don't edit" at bounding box center [276, 104] width 32 height 8
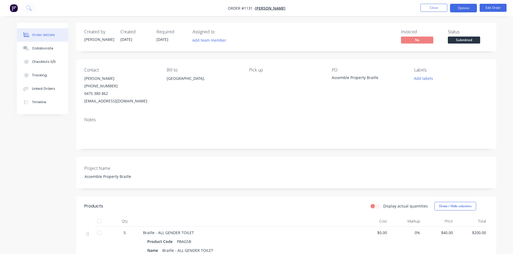
click at [467, 7] on button "Options" at bounding box center [463, 8] width 27 height 9
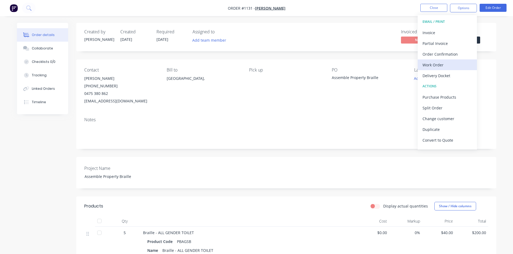
click at [433, 68] on div "Work Order" at bounding box center [447, 65] width 50 height 8
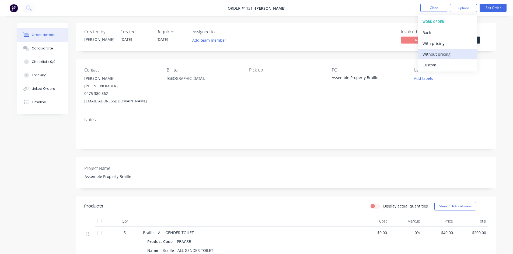
click at [437, 57] on div "Without pricing" at bounding box center [447, 54] width 50 height 8
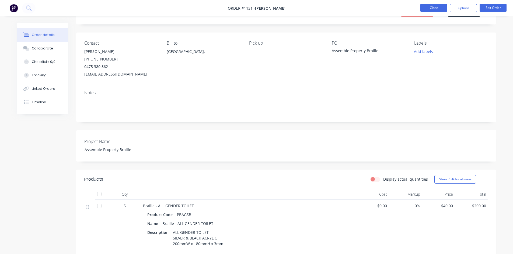
click at [438, 7] on button "Close" at bounding box center [433, 8] width 27 height 8
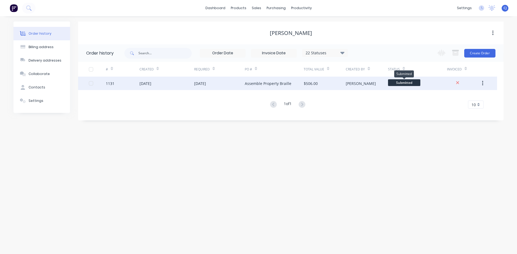
click at [400, 82] on span "Submitted" at bounding box center [404, 82] width 32 height 7
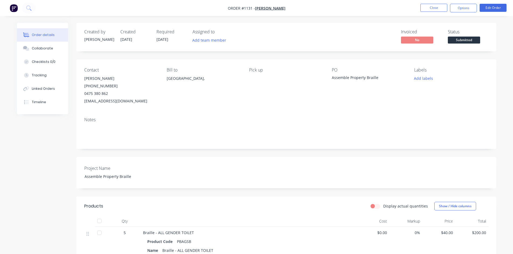
click at [454, 44] on button "Submitted" at bounding box center [463, 41] width 32 height 8
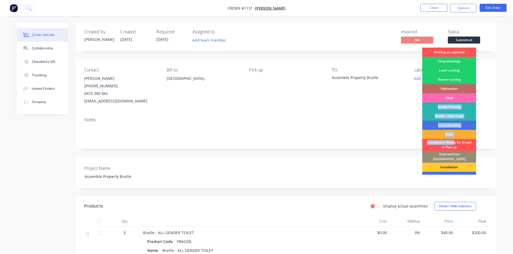
drag, startPoint x: 453, startPoint y: 143, endPoint x: 450, endPoint y: 99, distance: 44.5
click at [454, 102] on div "Waiting on approval Shop drawings Laser cutting Router cutting Fabrication Viny…" at bounding box center [449, 111] width 54 height 127
click at [450, 59] on div "Shop drawings" at bounding box center [449, 61] width 54 height 9
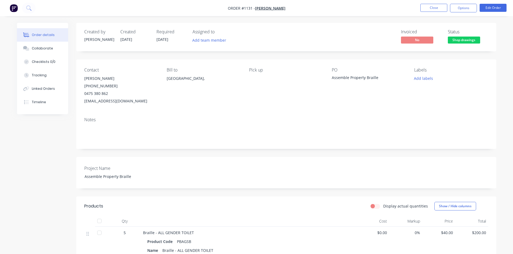
click at [424, 103] on div "Labels Add labels" at bounding box center [451, 86] width 74 height 37
click at [431, 10] on button "Close" at bounding box center [433, 8] width 27 height 8
